Goal: Task Accomplishment & Management: Manage account settings

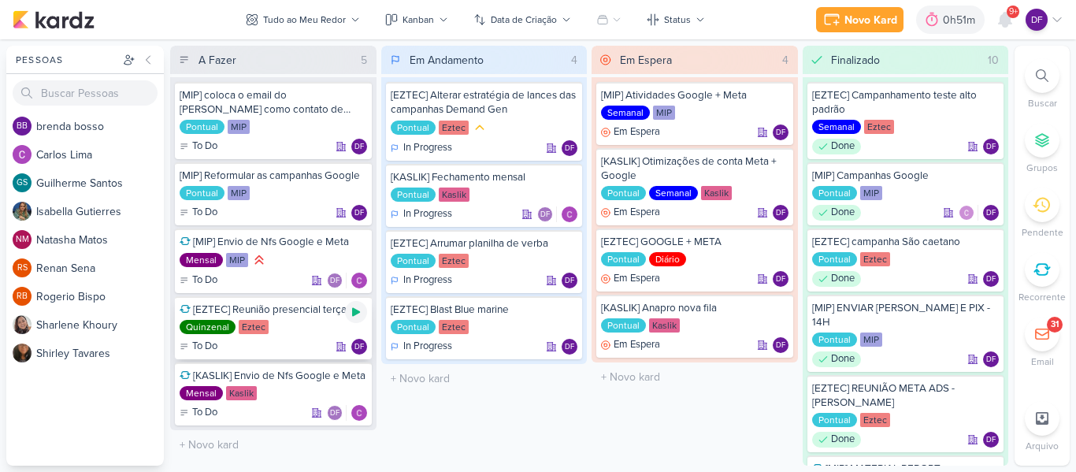
click at [351, 315] on icon at bounding box center [356, 312] width 13 height 13
click at [946, 18] on div "0h51m" at bounding box center [939, 20] width 37 height 17
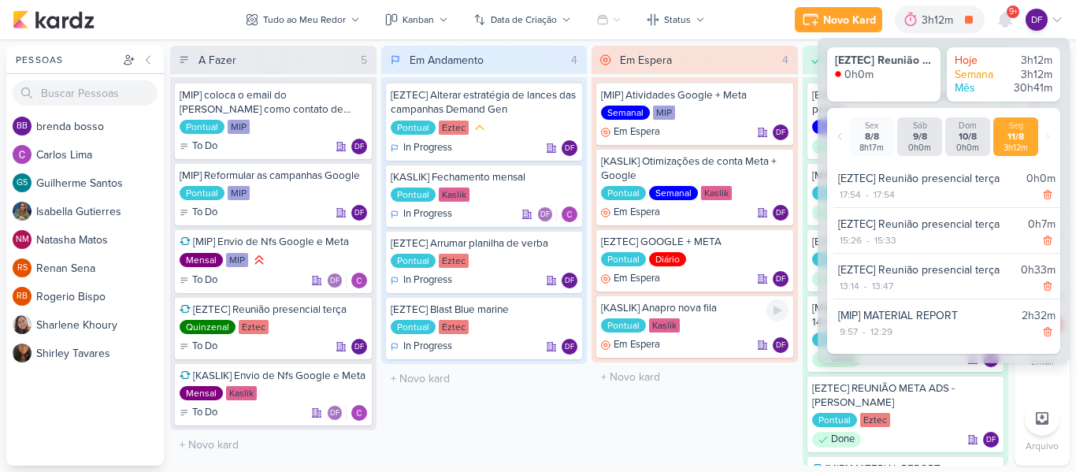
click at [609, 428] on div "Em Espera 4 [MIP] Atividades Google + Meta Semanal MIP Em Espera DF" at bounding box center [694, 256] width 206 height 420
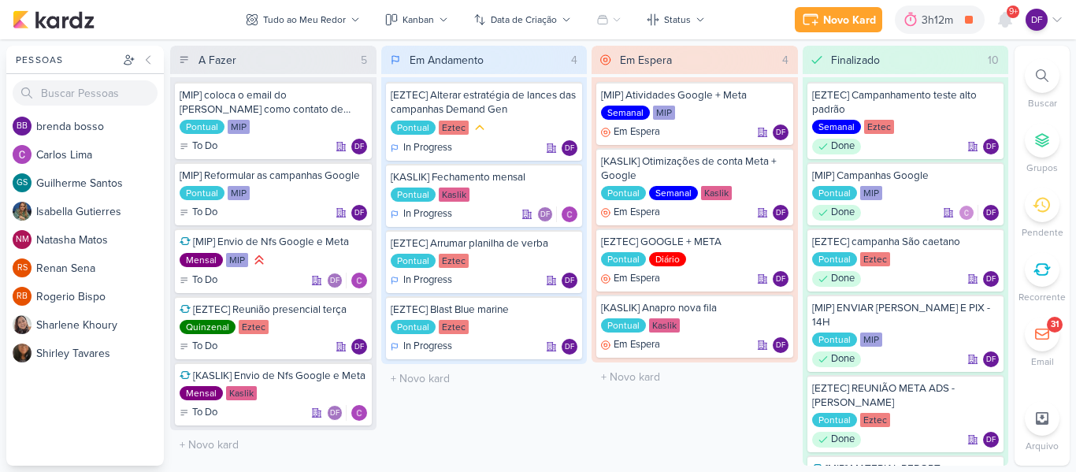
click at [452, 391] on div "O título do kard deve ter menos que 100 caracteres" at bounding box center [484, 378] width 206 height 29
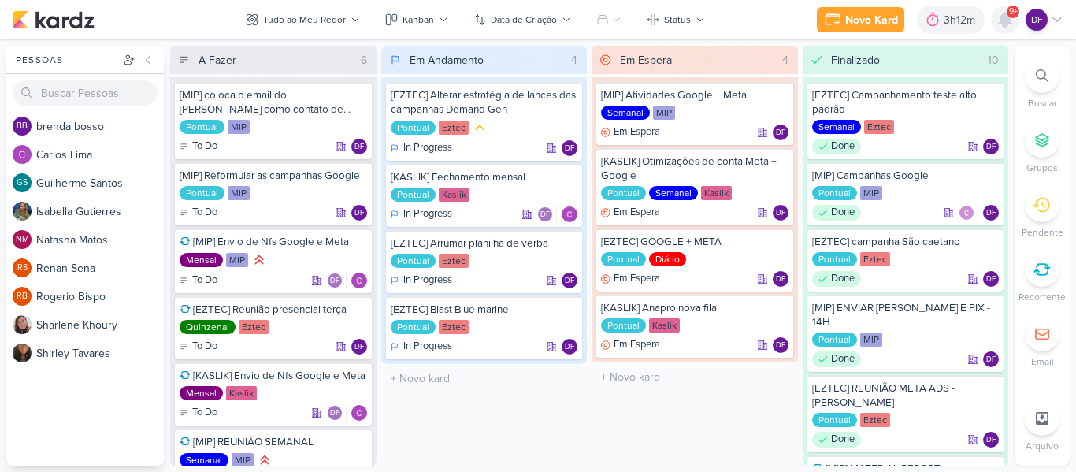
click at [1007, 24] on icon at bounding box center [1005, 20] width 13 height 14
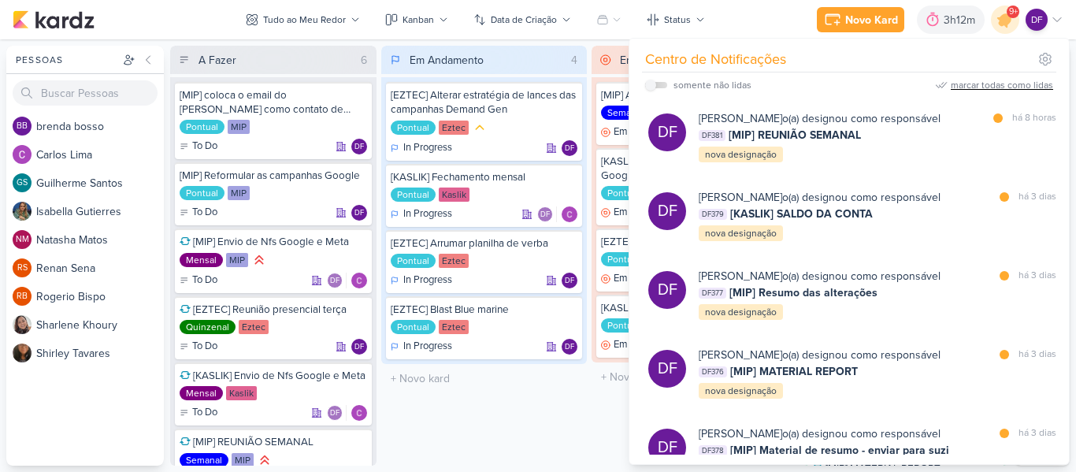
click at [1010, 83] on div "marcar todas como lidas" at bounding box center [1002, 85] width 102 height 14
click at [1006, 27] on icon at bounding box center [1004, 19] width 19 height 19
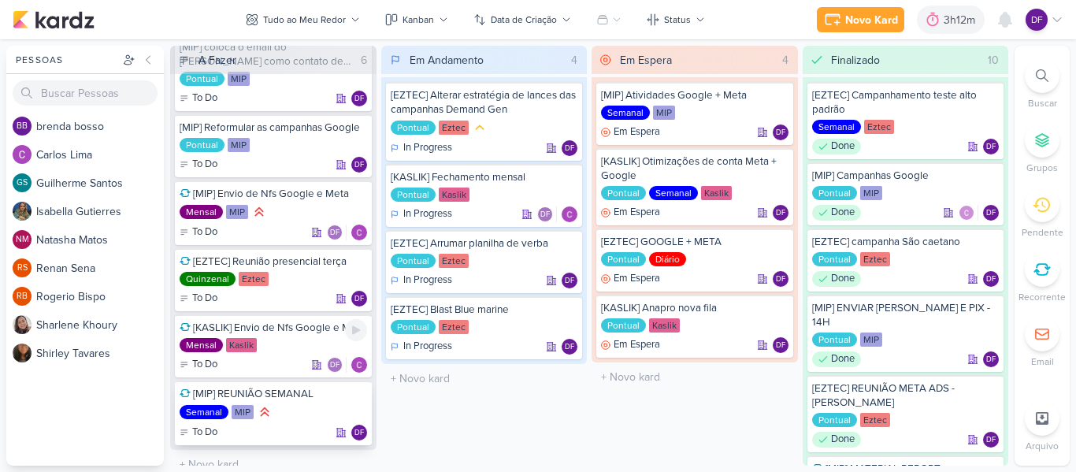
scroll to position [61, 0]
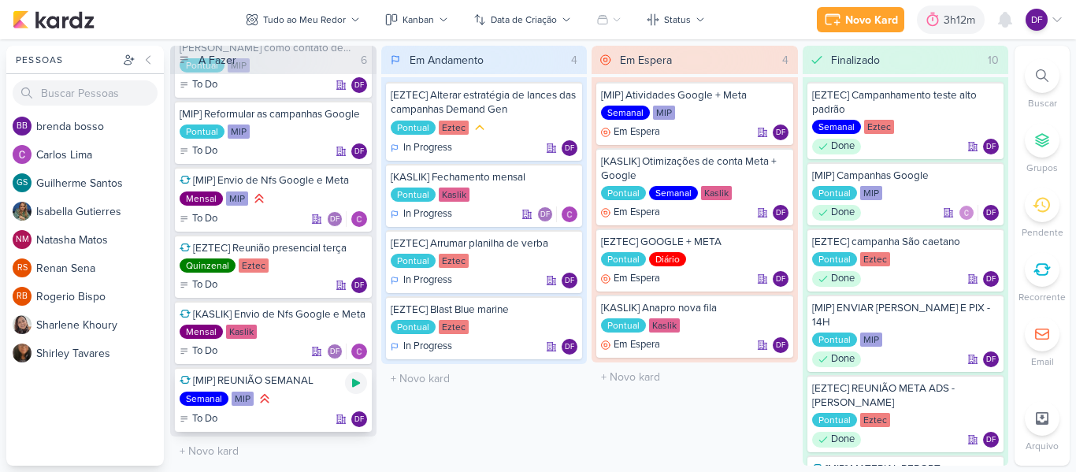
click at [350, 387] on icon at bounding box center [356, 382] width 13 height 13
click at [351, 386] on icon at bounding box center [356, 382] width 13 height 13
click at [951, 18] on div "3h12m" at bounding box center [961, 20] width 36 height 17
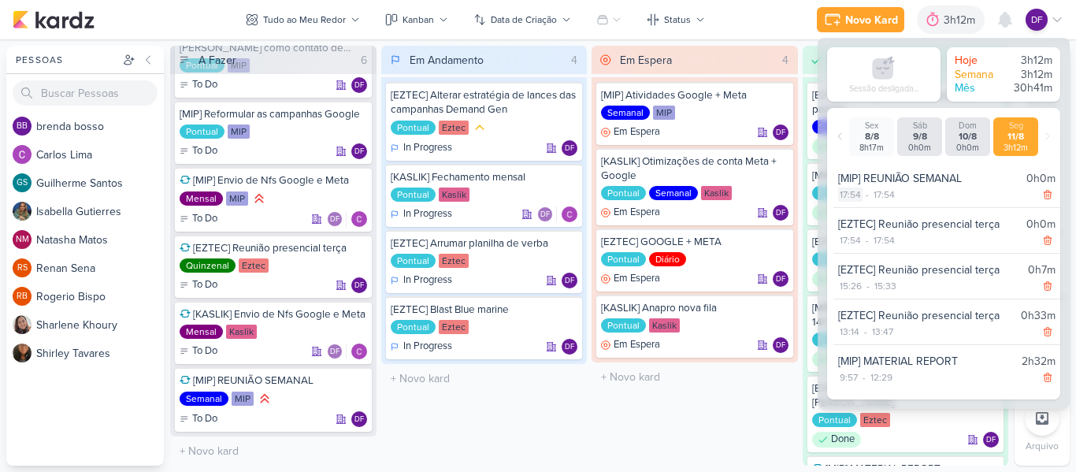
click at [849, 191] on div "17:54" at bounding box center [850, 194] width 24 height 14
select select "17"
select select "54"
click at [850, 210] on select "00 01 02 03 04 05 06 07 08 09 10 11 12 13 14 15 16 17 18 19 20 21 22 23" at bounding box center [849, 214] width 22 height 19
select select "16"
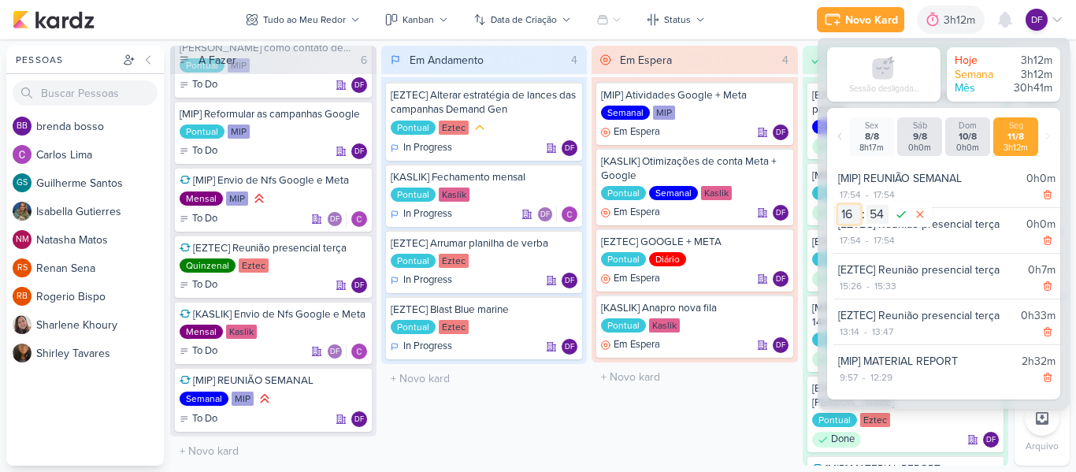
click at [838, 205] on select "00 01 02 03 04 05 06 07 08 09 10 11 12 13 14 15 16 17 18 19 20 21 22 23" at bounding box center [849, 214] width 22 height 19
click at [875, 219] on select "00 01 02 03 04 05 06 07 08 09 10 11 12 13 14 15 16 17 18 19 20 21 22 23 24 25 2…" at bounding box center [877, 214] width 22 height 19
select select "0"
click at [866, 205] on select "00 01 02 03 04 05 06 07 08 09 10 11 12 13 14 15 16 17 18 19 20 21 22 23 24 25 2…" at bounding box center [877, 214] width 22 height 19
click at [899, 216] on icon at bounding box center [901, 214] width 19 height 19
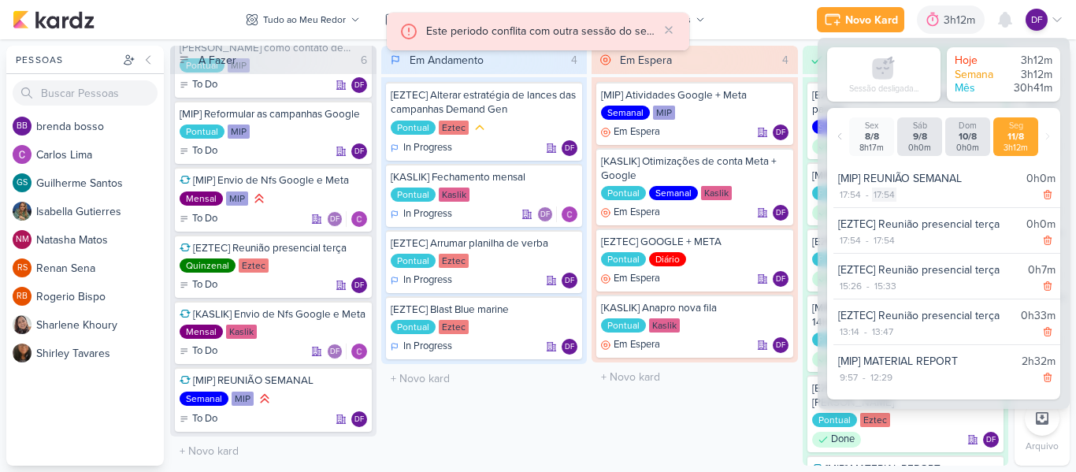
click at [882, 193] on div "17:54" at bounding box center [884, 194] width 24 height 14
select select "17"
select select "54"
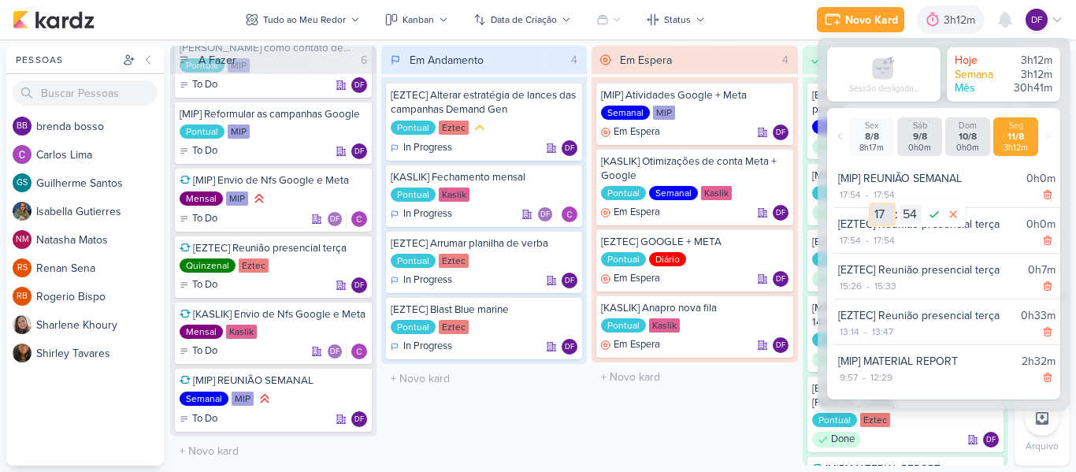
click at [872, 214] on select "00 01 02 03 04 05 06 07 08 09 10 11 12 13 14 15 16 17 18 19 20 21 22 23" at bounding box center [882, 214] width 22 height 19
select select "16"
click at [871, 205] on select "00 01 02 03 04 05 06 07 08 09 10 11 12 13 14 15 16 17 18 19 20 21 22 23" at bounding box center [882, 214] width 22 height 19
click at [906, 214] on select "00 01 02 03 04 05 06 07 08 09 10 11 12 13 14 15 16 17 18 19 20 21 22 23 24 25 2…" at bounding box center [910, 214] width 22 height 19
select select "0"
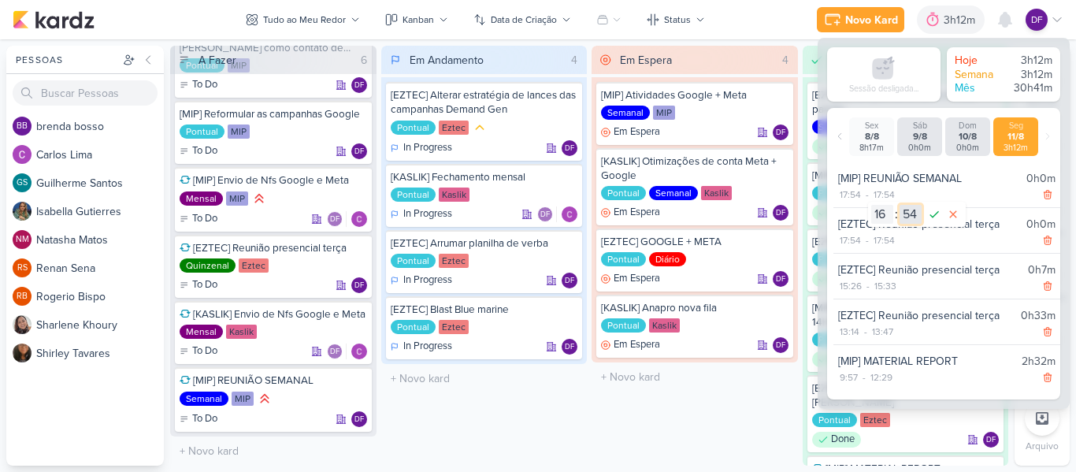
click at [899, 205] on select "00 01 02 03 04 05 06 07 08 09 10 11 12 13 14 15 16 17 18 19 20 21 22 23 24 25 2…" at bounding box center [910, 214] width 22 height 19
click at [936, 213] on icon at bounding box center [934, 214] width 19 height 19
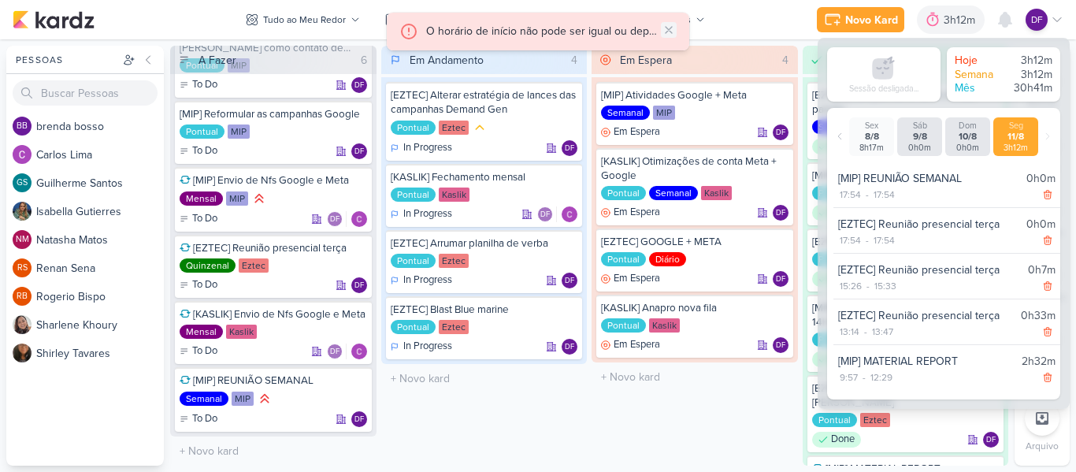
click at [668, 33] on icon at bounding box center [668, 30] width 13 height 13
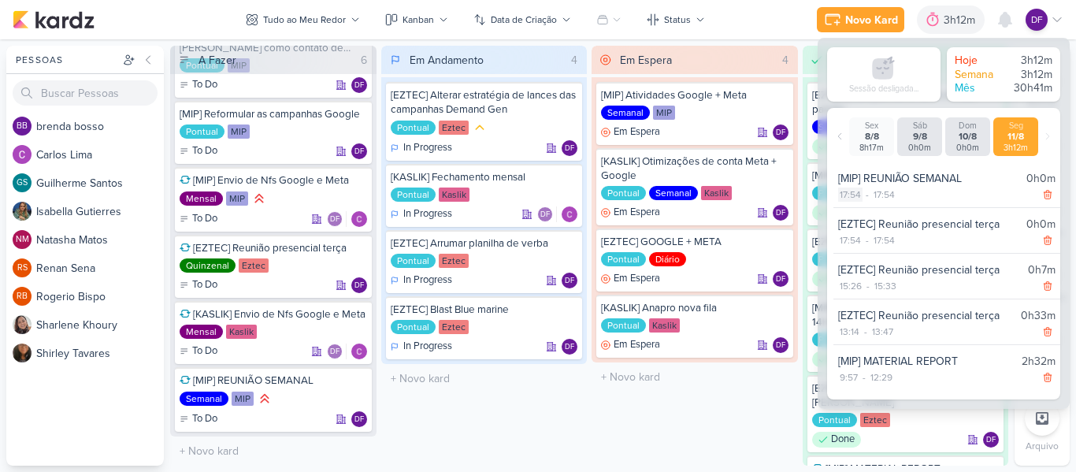
click at [850, 195] on div "17:54" at bounding box center [850, 194] width 24 height 14
select select "17"
select select "54"
click at [850, 211] on select "00 01 02 03 04 05 06 07 08 09 10 11 12 13 14 15 16 17 18 19 20 21 22 23" at bounding box center [849, 214] width 22 height 19
select select "16"
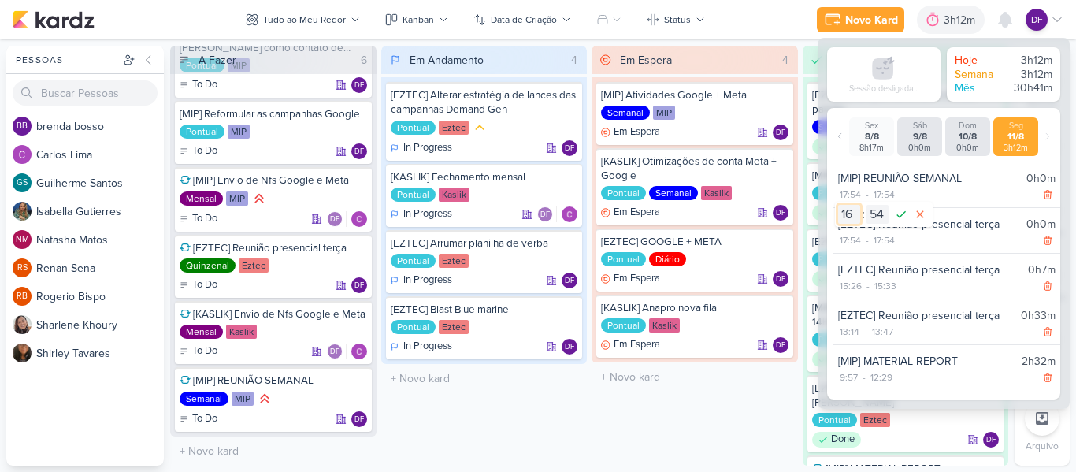
click at [838, 205] on select "00 01 02 03 04 05 06 07 08 09 10 11 12 13 14 15 16 17 18 19 20 21 22 23" at bounding box center [849, 214] width 22 height 19
click at [877, 217] on select "00 01 02 03 04 05 06 07 08 09 10 11 12 13 14 15 16 17 18 19 20 21 22 23 24 25 2…" at bounding box center [877, 214] width 22 height 19
select select "0"
click at [866, 205] on select "00 01 02 03 04 05 06 07 08 09 10 11 12 13 14 15 16 17 18 19 20 21 22 23 24 25 2…" at bounding box center [877, 214] width 22 height 19
click at [895, 216] on icon at bounding box center [901, 214] width 19 height 19
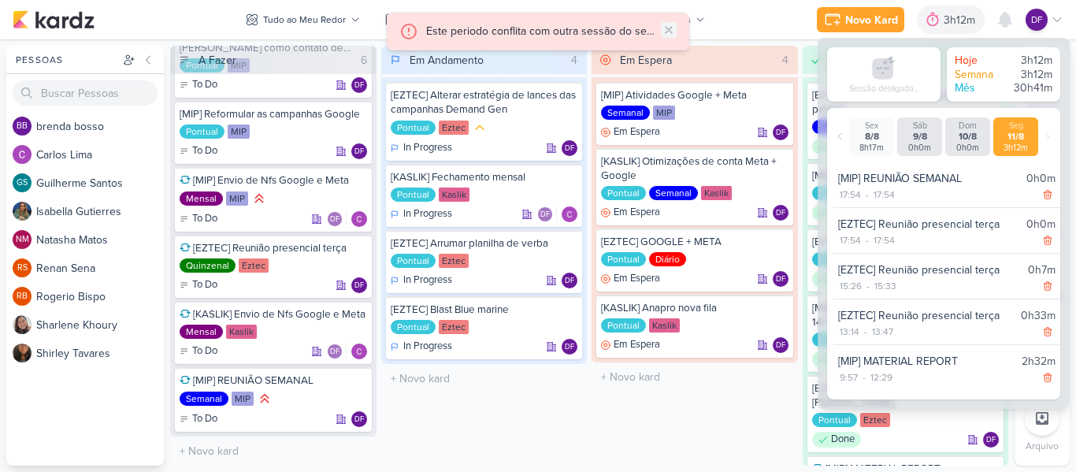
click at [673, 31] on icon at bounding box center [668, 30] width 13 height 13
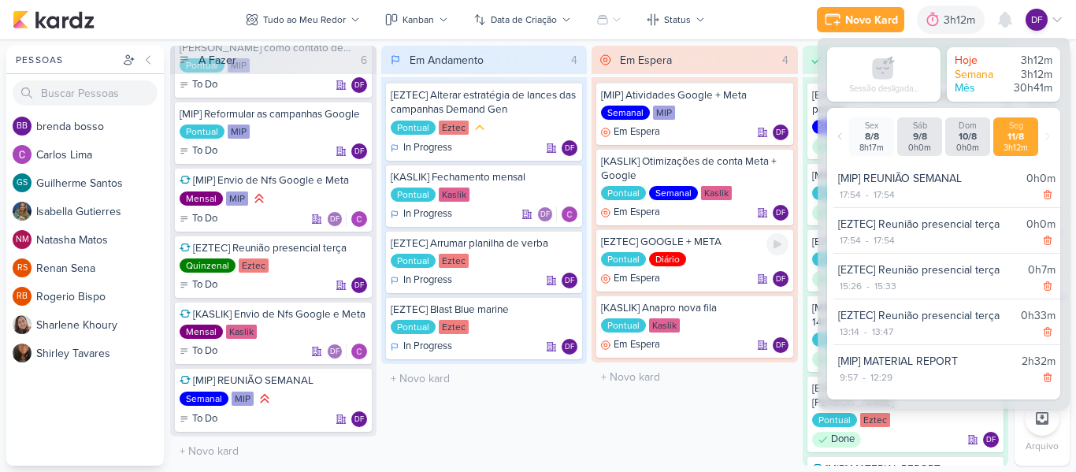
click at [631, 392] on div "Em Espera 4 [MIP] Atividades Google + Meta Semanal MIP Em Espera DF" at bounding box center [694, 256] width 206 height 420
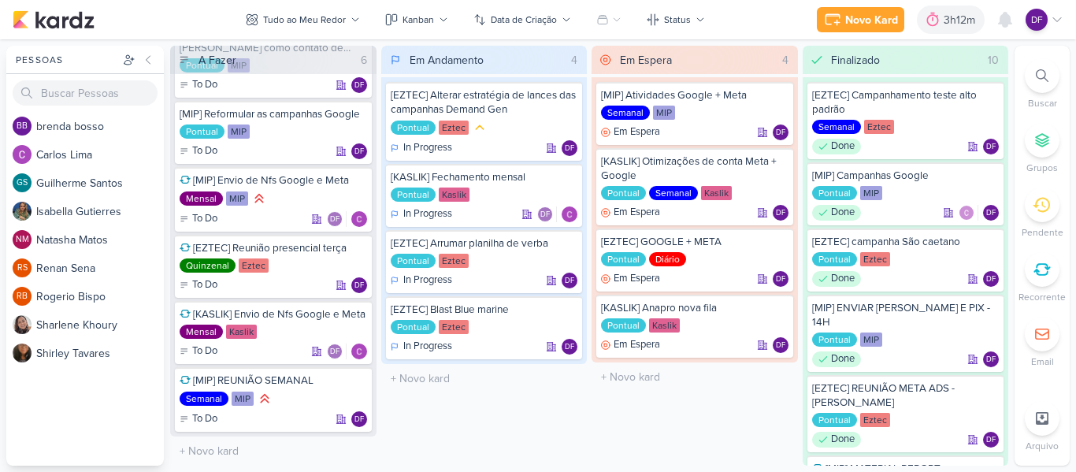
click at [632, 424] on div "Em Espera 4 [MIP] Atividades Google + Meta Semanal MIP Em Espera DF" at bounding box center [694, 256] width 206 height 420
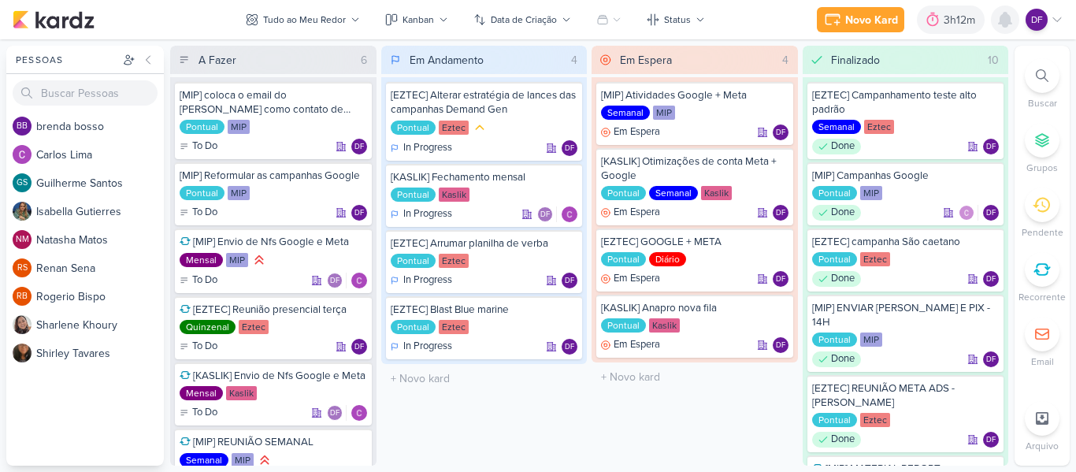
click at [1014, 22] on icon at bounding box center [1004, 19] width 19 height 19
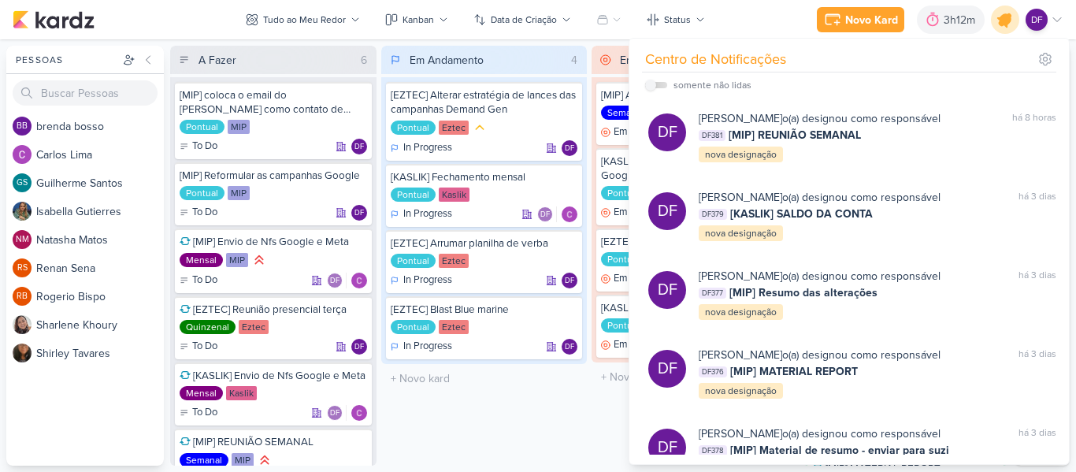
click at [1001, 26] on icon at bounding box center [1004, 19] width 19 height 19
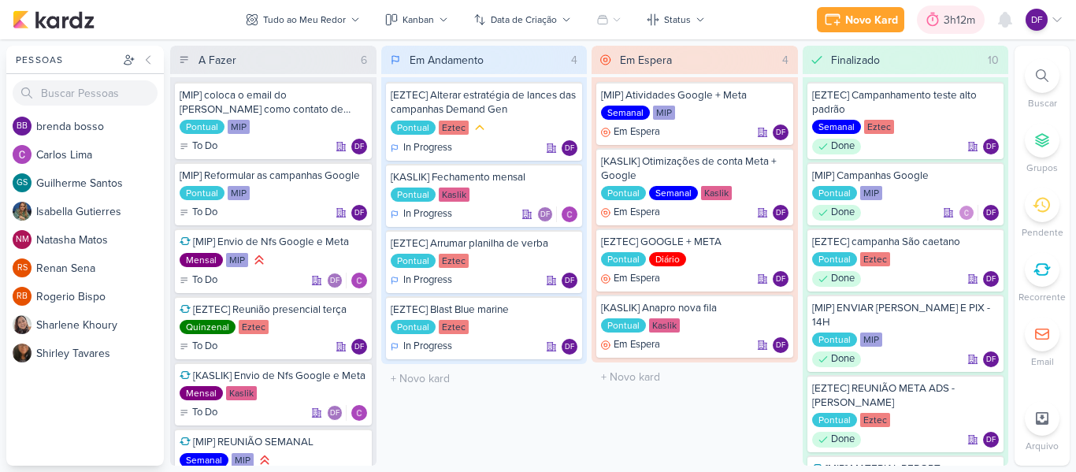
click at [958, 24] on div "3h12m" at bounding box center [961, 20] width 36 height 17
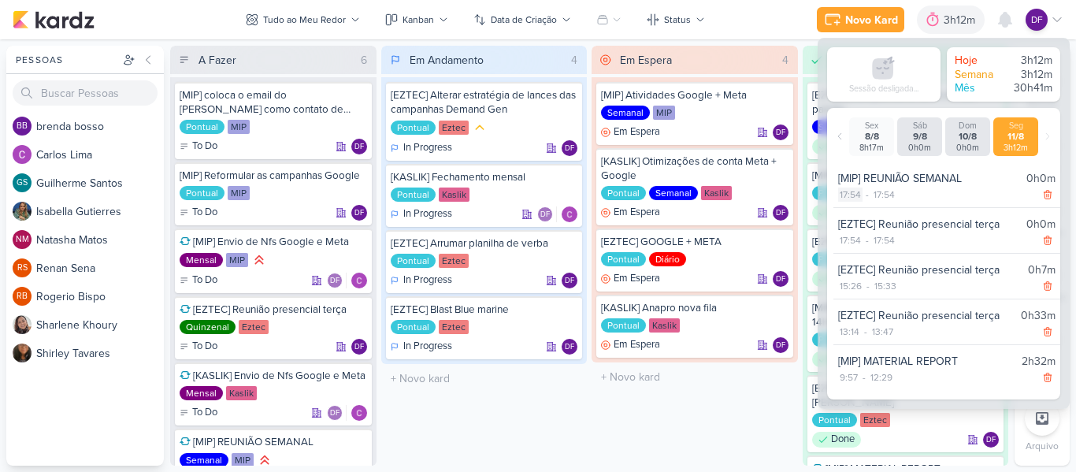
click at [846, 196] on div "17:54" at bounding box center [850, 194] width 24 height 14
select select "17"
select select "54"
click at [851, 215] on select "00 01 02 03 04 05 06 07 08 09 10 11 12 13 14 15 16 17 18 19 20 21 22 23" at bounding box center [849, 214] width 22 height 19
select select "16"
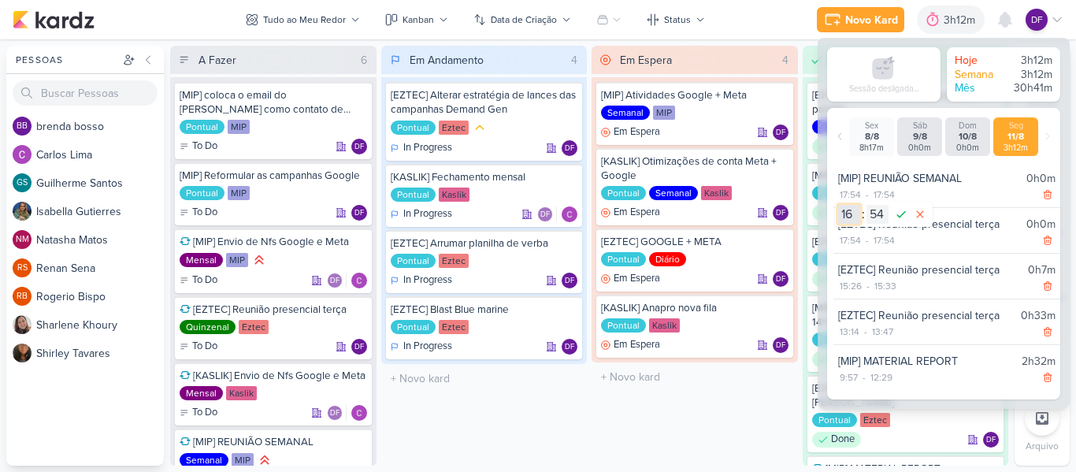
click at [838, 205] on select "00 01 02 03 04 05 06 07 08 09 10 11 12 13 14 15 16 17 18 19 20 21 22 23" at bounding box center [849, 214] width 22 height 19
click at [877, 218] on select "00 01 02 03 04 05 06 07 08 09 10 11 12 13 14 15 16 17 18 19 20 21 22 23 24 25 2…" at bounding box center [877, 214] width 22 height 19
select select "1"
click at [866, 205] on select "00 01 02 03 04 05 06 07 08 09 10 11 12 13 14 15 16 17 18 19 20 21 22 23 24 25 2…" at bounding box center [877, 214] width 22 height 19
click at [898, 210] on icon at bounding box center [901, 214] width 19 height 19
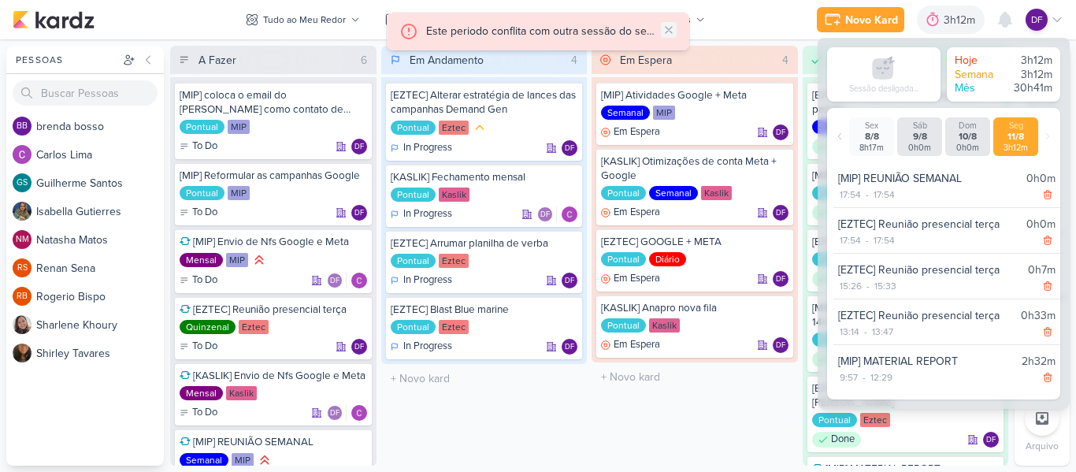
click at [664, 24] on icon at bounding box center [668, 30] width 13 height 13
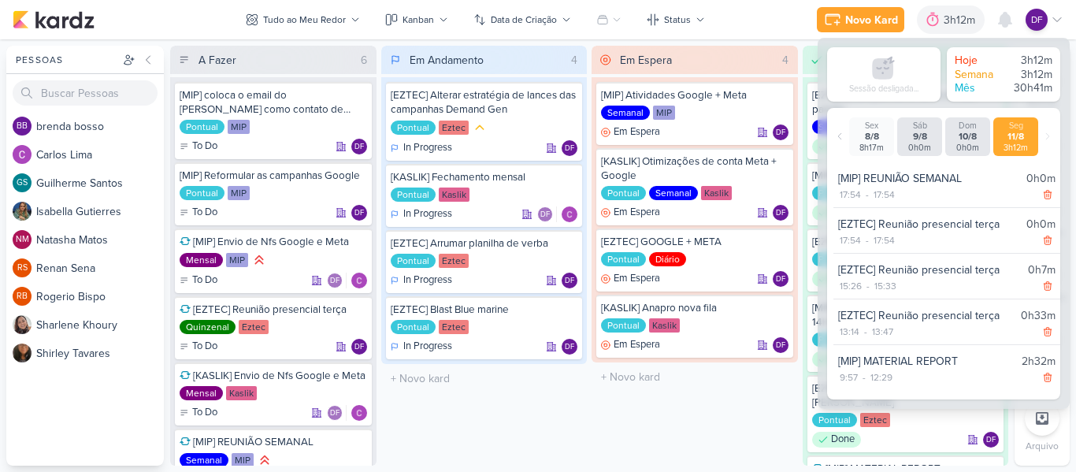
click at [1014, 135] on div "11/8" at bounding box center [1015, 137] width 39 height 12
click at [1045, 243] on icon at bounding box center [1047, 240] width 11 height 11
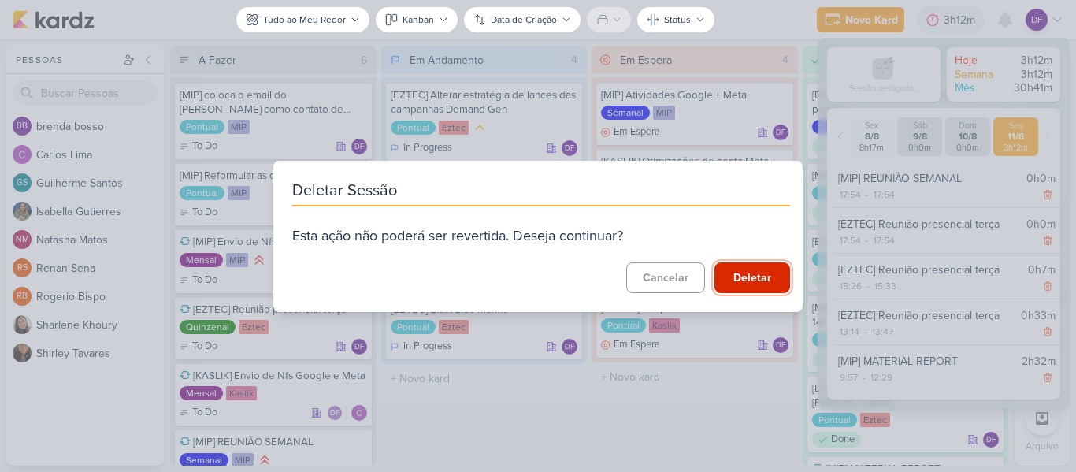
click at [729, 284] on button "Deletar" at bounding box center [752, 277] width 76 height 31
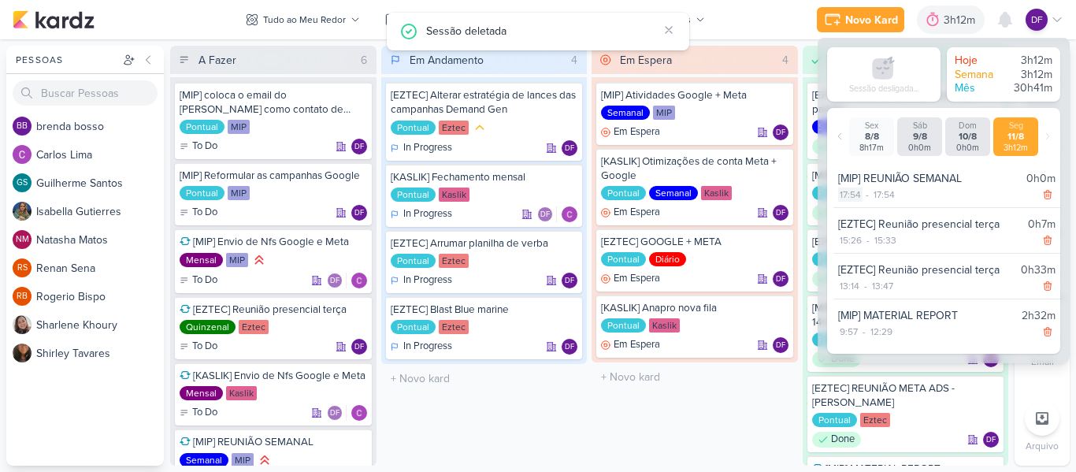
click at [858, 195] on div "17:54" at bounding box center [850, 194] width 24 height 14
select select "17"
select select "54"
click at [851, 218] on select "00 01 02 03 04 05 06 07 08 09 10 11 12 13 14 15 16 17 18 19 20 21 22 23" at bounding box center [849, 214] width 22 height 19
select select "16"
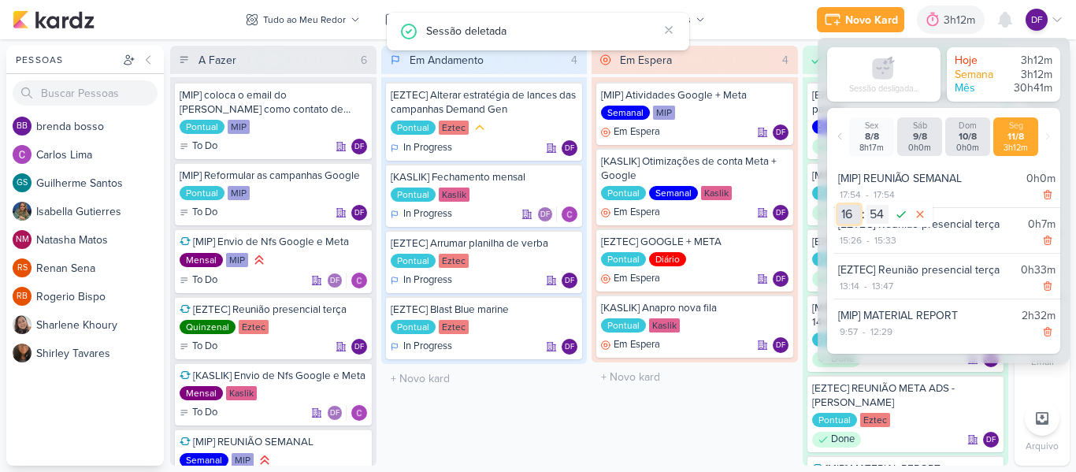
click at [838, 205] on select "00 01 02 03 04 05 06 07 08 09 10 11 12 13 14 15 16 17 18 19 20 21 22 23" at bounding box center [849, 214] width 22 height 19
click at [870, 212] on select "00 01 02 03 04 05 06 07 08 09 10 11 12 13 14 15 16 17 18 19 20 21 22 23 24 25 2…" at bounding box center [877, 214] width 22 height 19
select select "7"
click at [866, 205] on select "00 01 02 03 04 05 06 07 08 09 10 11 12 13 14 15 16 17 18 19 20 21 22 23 24 25 2…" at bounding box center [877, 214] width 22 height 19
click at [901, 215] on icon at bounding box center [900, 214] width 9 height 7
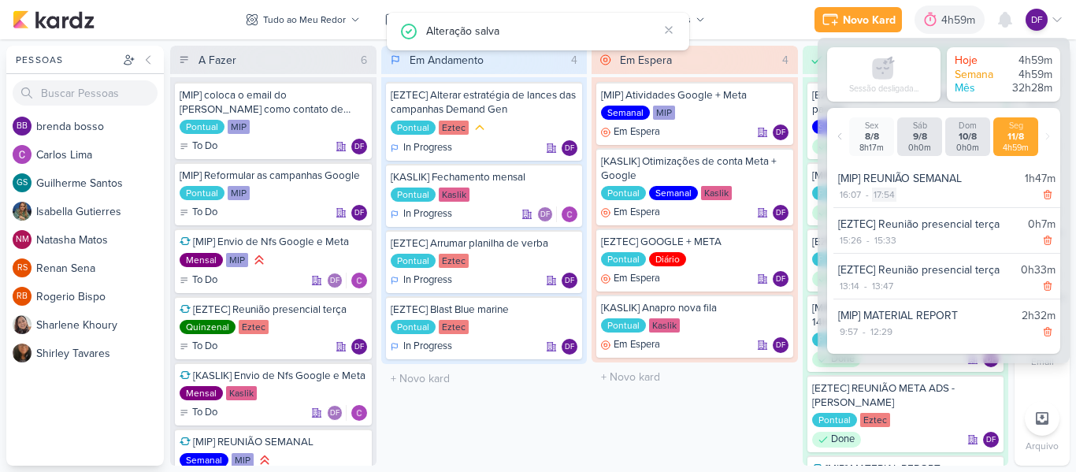
click at [880, 198] on div "17:54" at bounding box center [884, 194] width 24 height 14
select select "17"
click at [917, 174] on div "[MIP] REUNIÃO SEMANAL" at bounding box center [928, 178] width 180 height 17
drag, startPoint x: 969, startPoint y: 180, endPoint x: 958, endPoint y: 206, distance: 29.0
click at [958, 206] on div "[MIP] REUNIÃO SEMANAL 1h47m 16:07 - 17:54" at bounding box center [946, 186] width 227 height 43
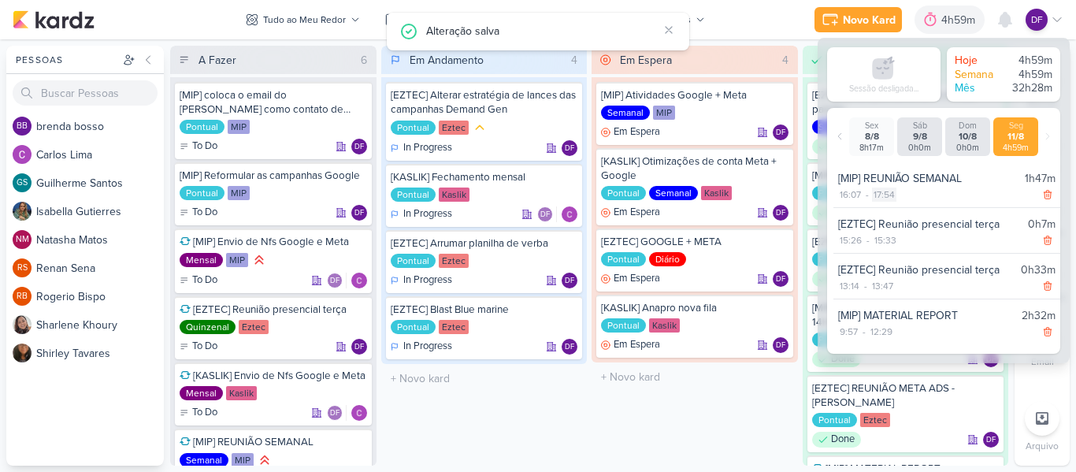
click at [894, 194] on div "17:54" at bounding box center [884, 194] width 24 height 14
click at [885, 212] on select "00 01 02 03 04 05 06 07 08 09 10 11 12 13 14 15 16 17 18 19 20 21 22 23" at bounding box center [883, 214] width 22 height 19
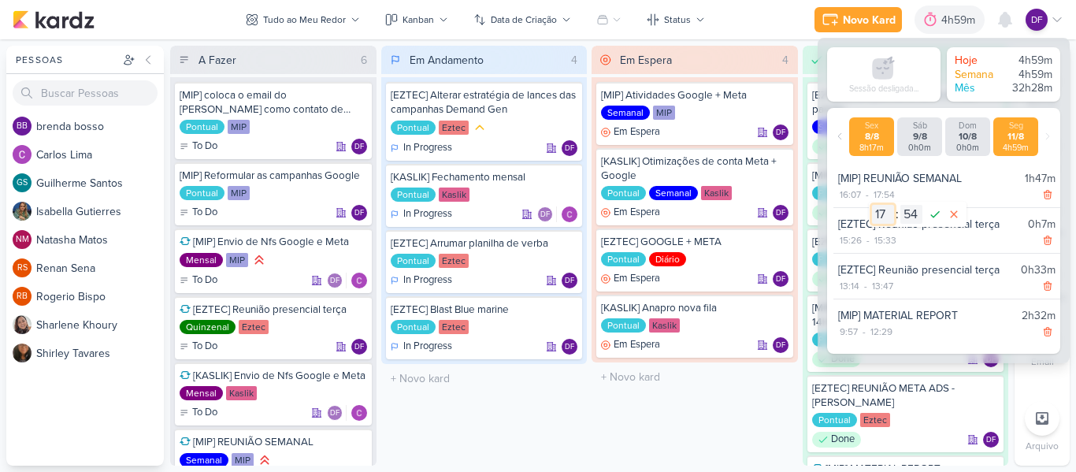
click at [872, 205] on select "00 01 02 03 04 05 06 07 08 09 10 11 12 13 14 15 16 17 18 19 20 21 22 23" at bounding box center [883, 214] width 22 height 19
click at [913, 209] on select "00 01 02 03 04 05 06 07 08 09 10 11 12 13 14 15 16 17 18 19 20 21 22 23 24 25 2…" at bounding box center [911, 214] width 22 height 19
select select "10"
click at [900, 205] on select "00 01 02 03 04 05 06 07 08 09 10 11 12 13 14 15 16 17 18 19 20 21 22 23 24 25 2…" at bounding box center [911, 214] width 22 height 19
click at [939, 220] on icon at bounding box center [934, 214] width 19 height 19
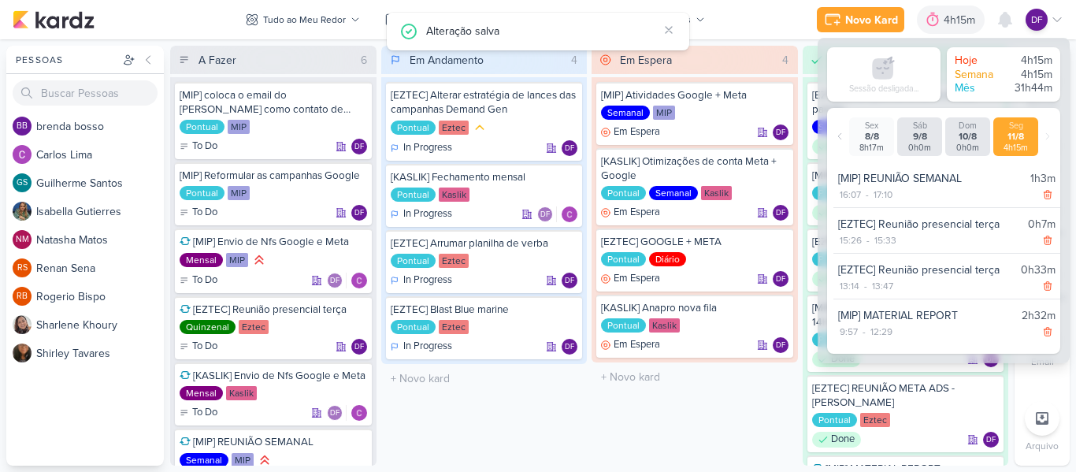
click at [704, 418] on div "Em Espera 4 [MIP] Atividades Google + Meta Semanal MIP Em Espera DF" at bounding box center [694, 256] width 206 height 420
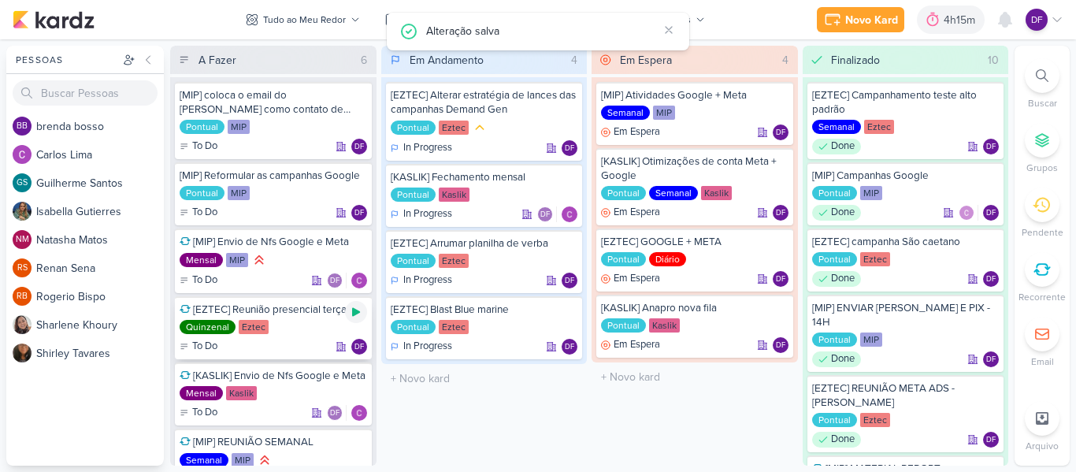
click at [354, 309] on icon at bounding box center [356, 312] width 8 height 9
click at [0, 0] on icon at bounding box center [0, 0] width 0 height 0
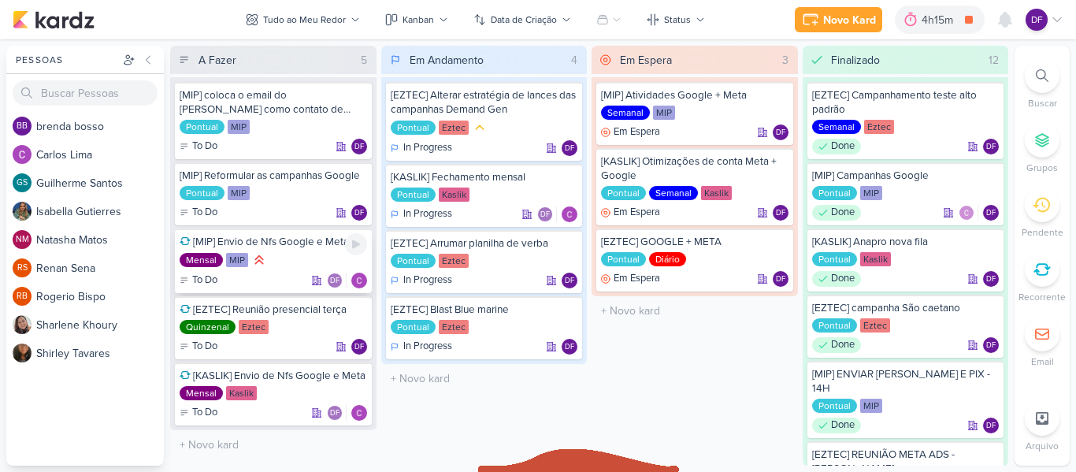
click at [306, 254] on div "Mensal MIP" at bounding box center [273, 260] width 187 height 17
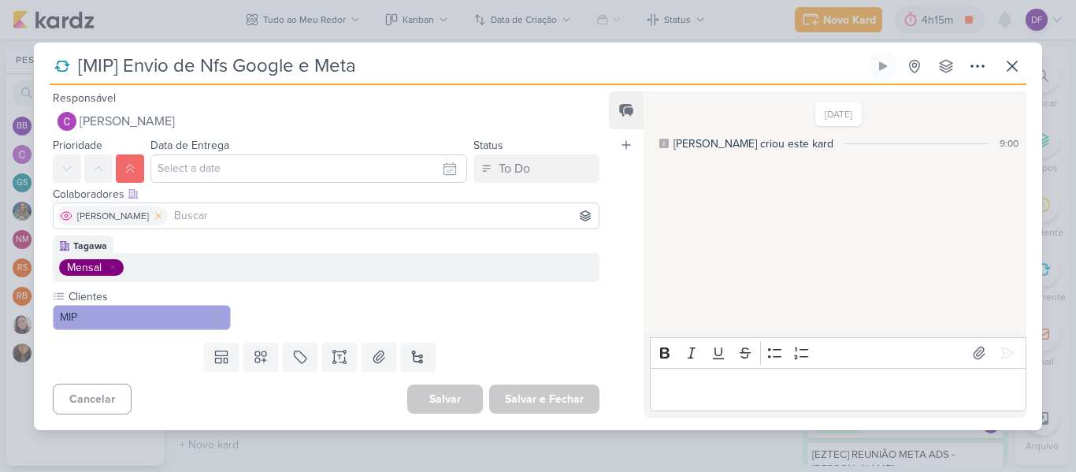
click at [153, 216] on icon at bounding box center [158, 215] width 11 height 11
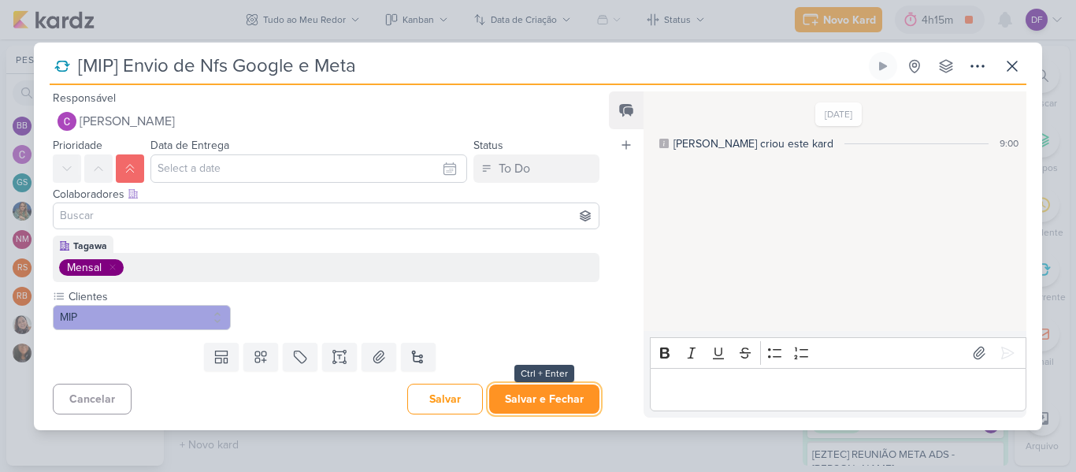
click at [547, 402] on button "Salvar e Fechar" at bounding box center [544, 398] width 110 height 29
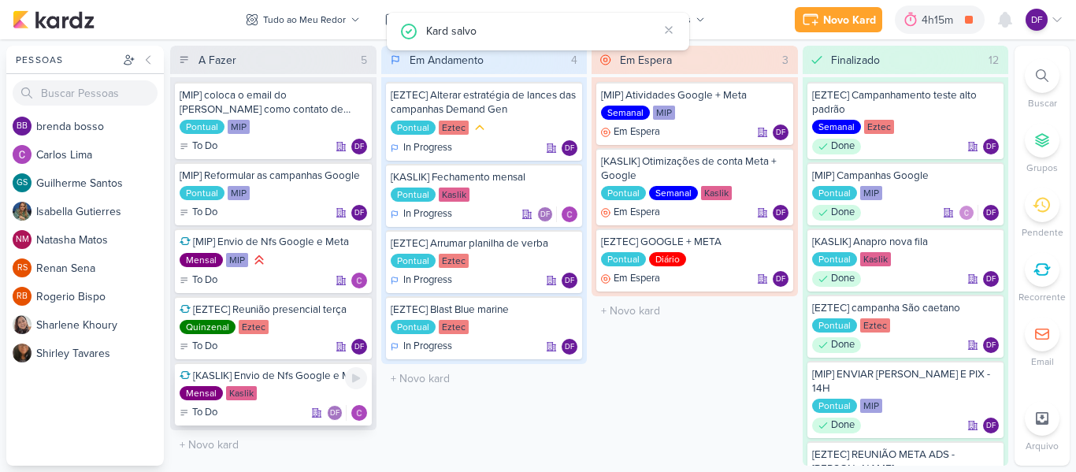
click at [313, 380] on div "[KASLIK] Envio de Nfs Google e Meta" at bounding box center [273, 376] width 187 height 14
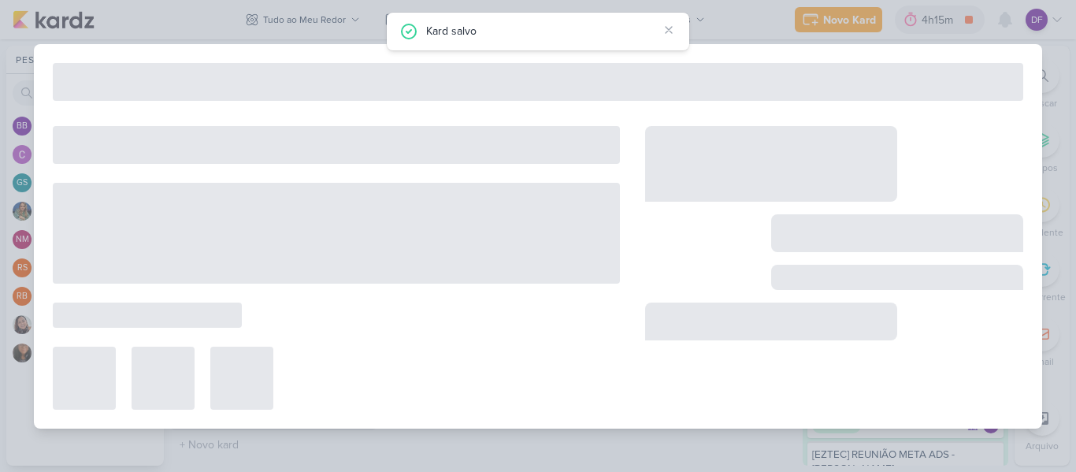
type input "[KASLIK] Envio de Nfs Google e Meta"
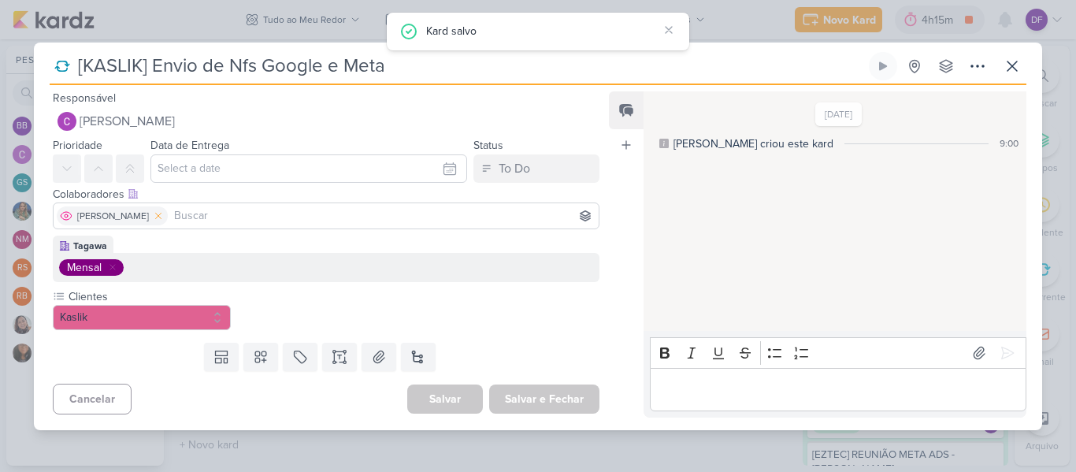
click at [156, 216] on icon at bounding box center [159, 216] width 6 height 6
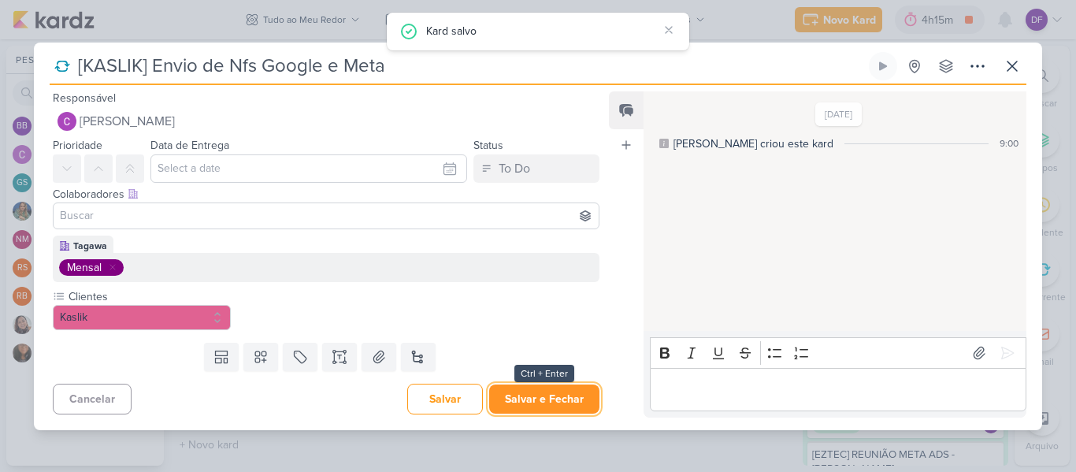
click at [537, 395] on button "Salvar e Fechar" at bounding box center [544, 398] width 110 height 29
